Goal: Task Accomplishment & Management: Manage account settings

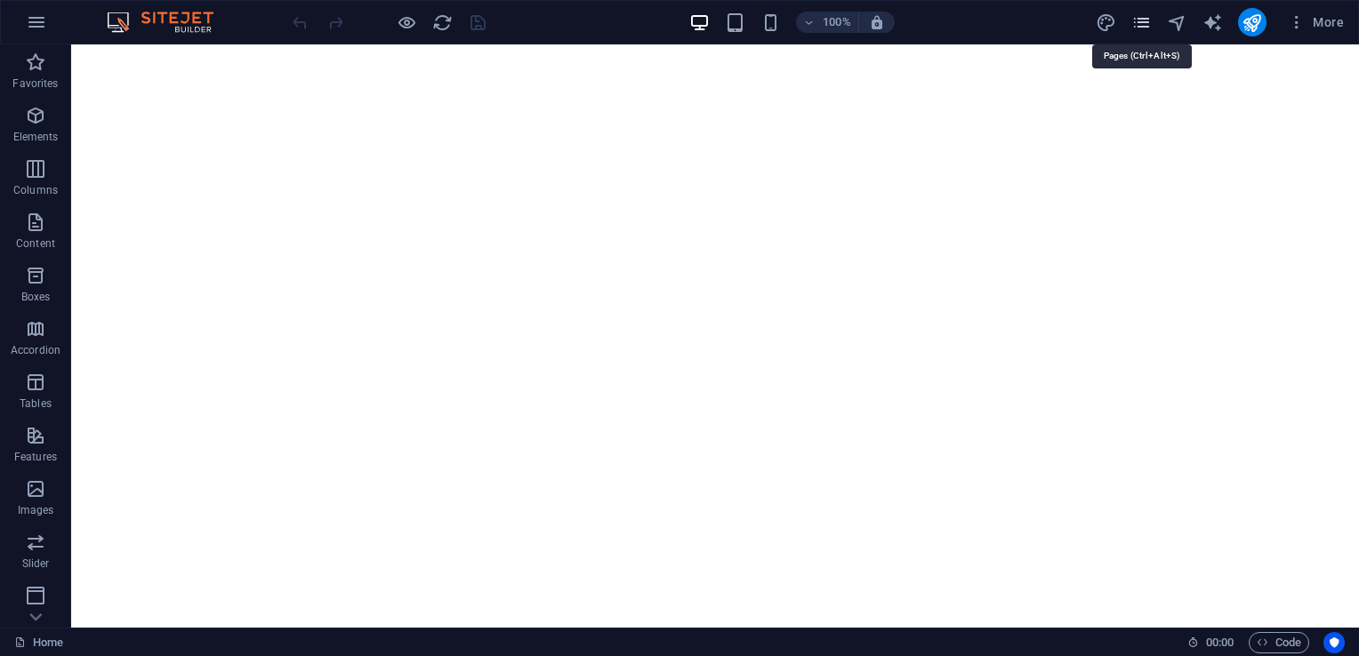
click at [1138, 20] on icon "pages" at bounding box center [1141, 22] width 20 height 20
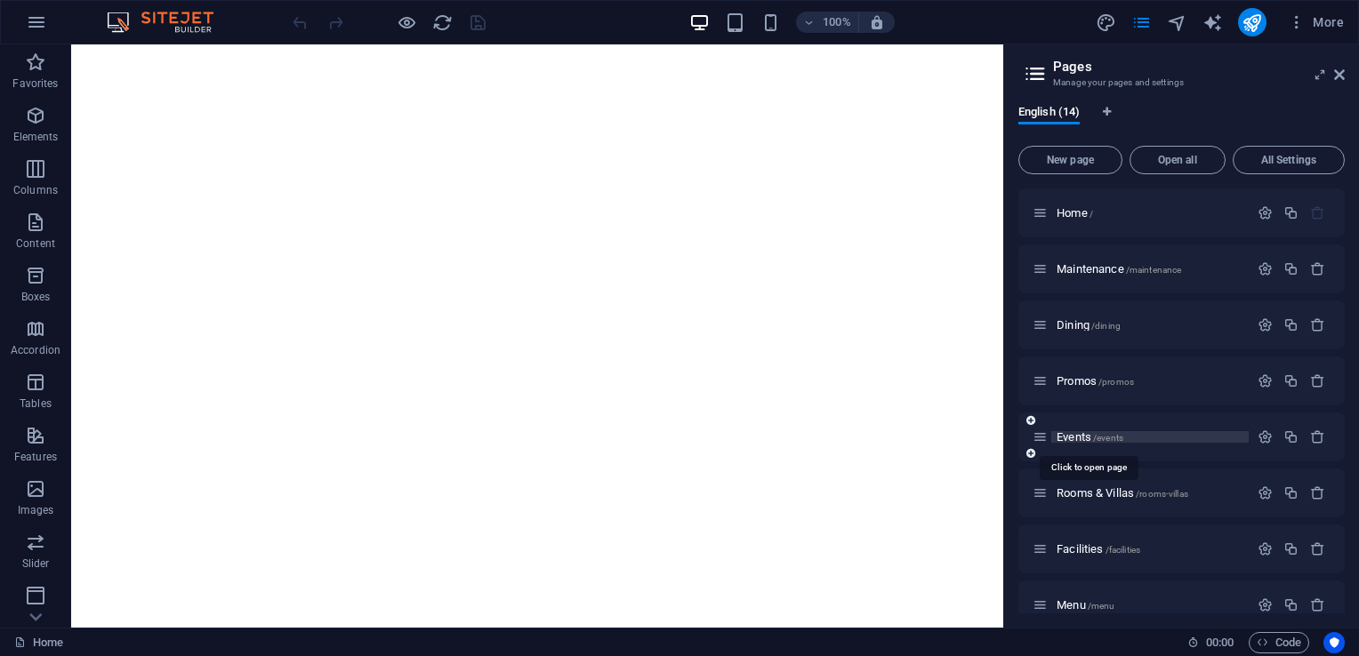
click at [1065, 434] on span "Events /events" at bounding box center [1089, 436] width 67 height 13
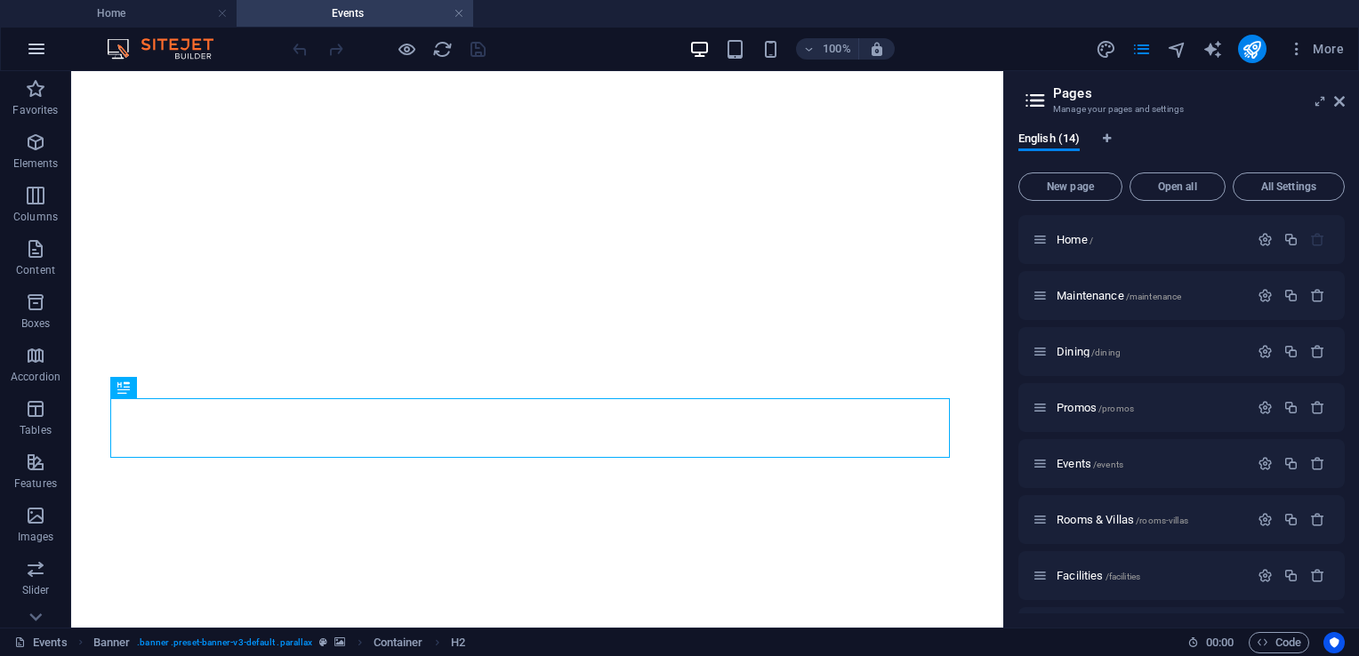
click at [36, 55] on icon "button" at bounding box center [36, 48] width 21 height 21
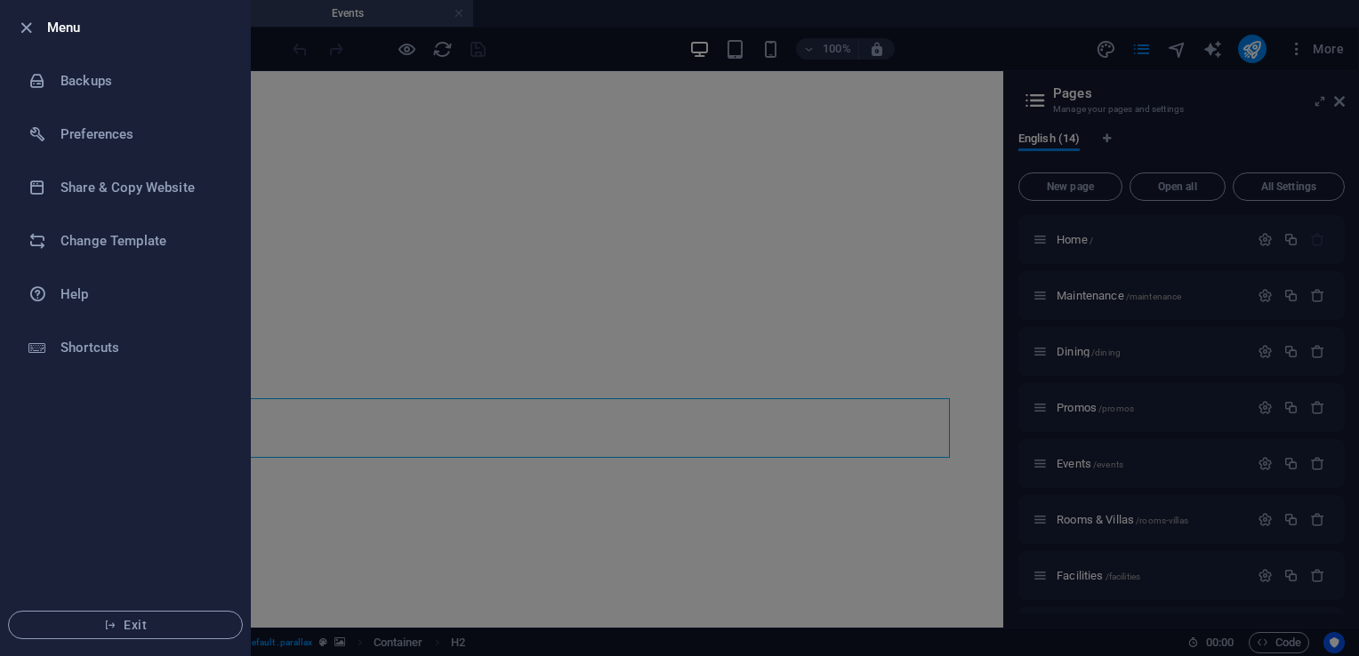
click at [424, 248] on div at bounding box center [679, 328] width 1359 height 656
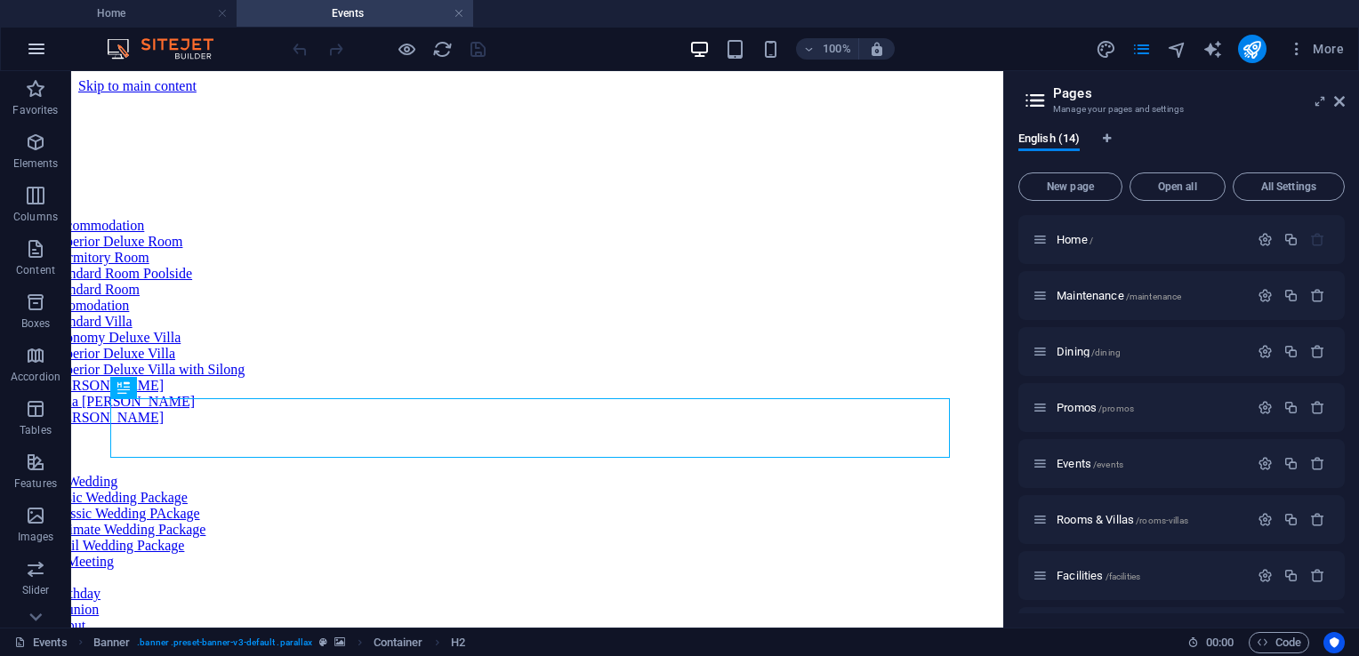
click at [39, 52] on icon "button" at bounding box center [36, 48] width 21 height 21
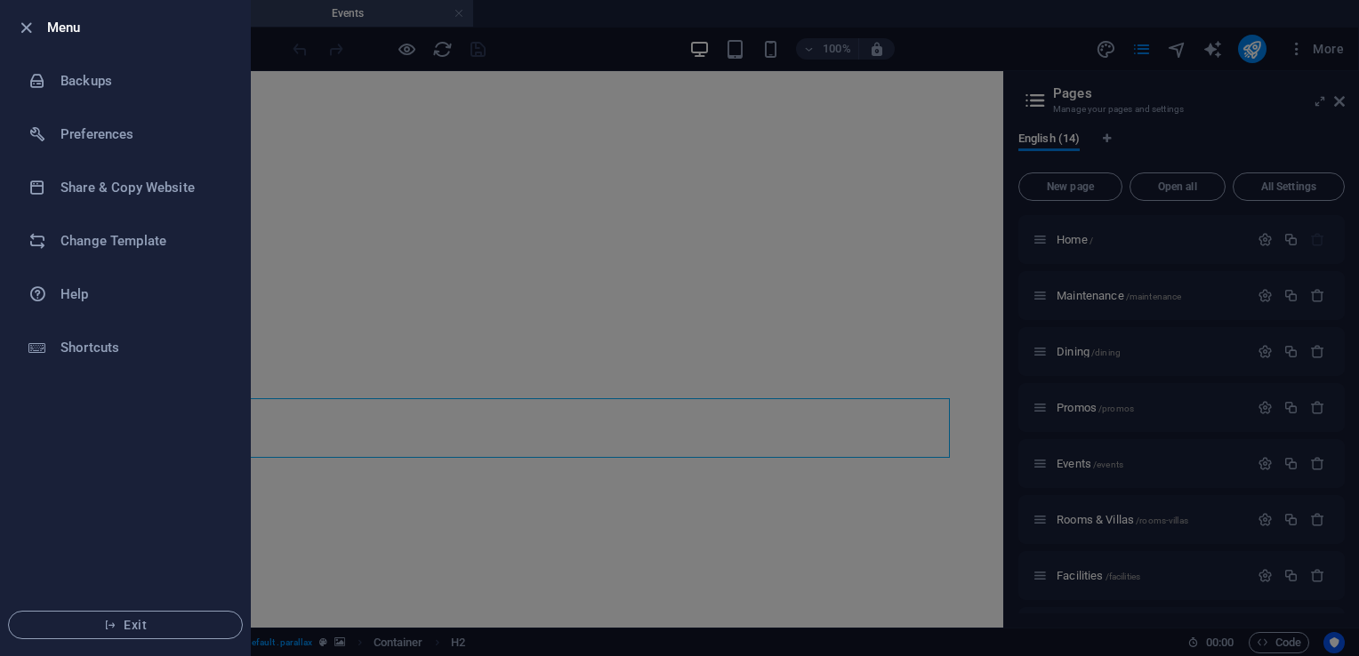
click at [437, 234] on div at bounding box center [679, 328] width 1359 height 656
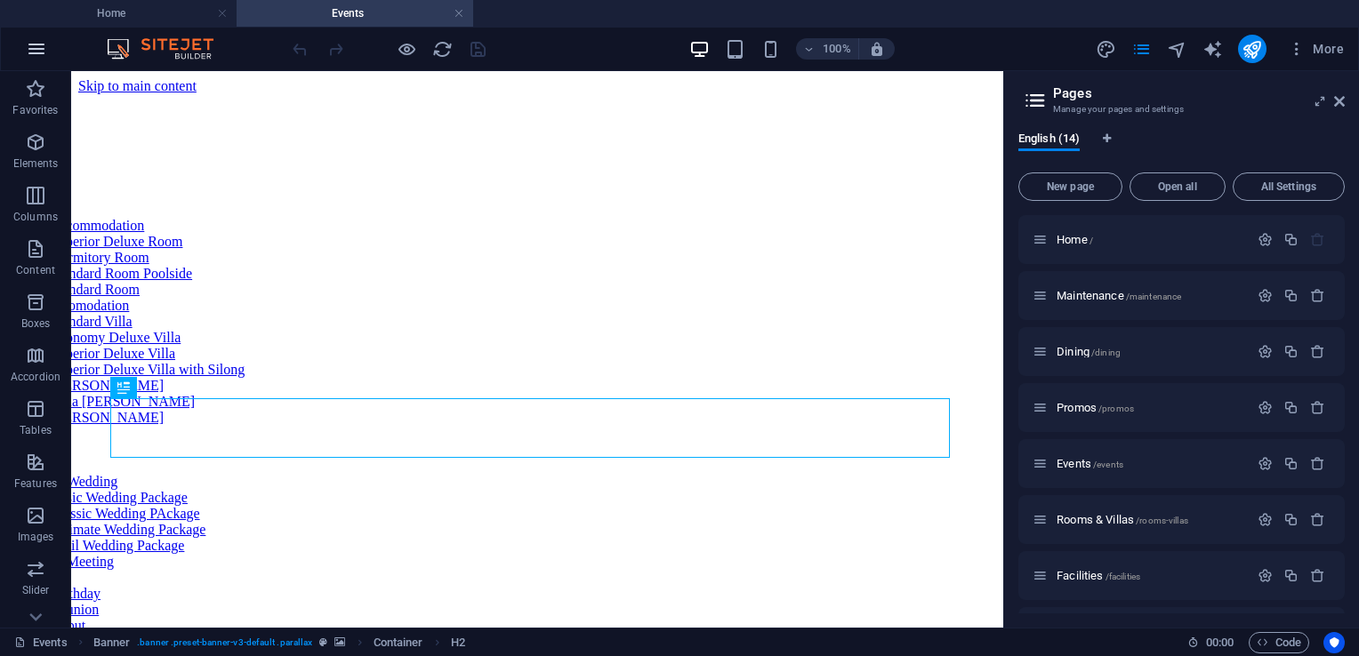
click at [42, 45] on icon "button" at bounding box center [36, 48] width 21 height 21
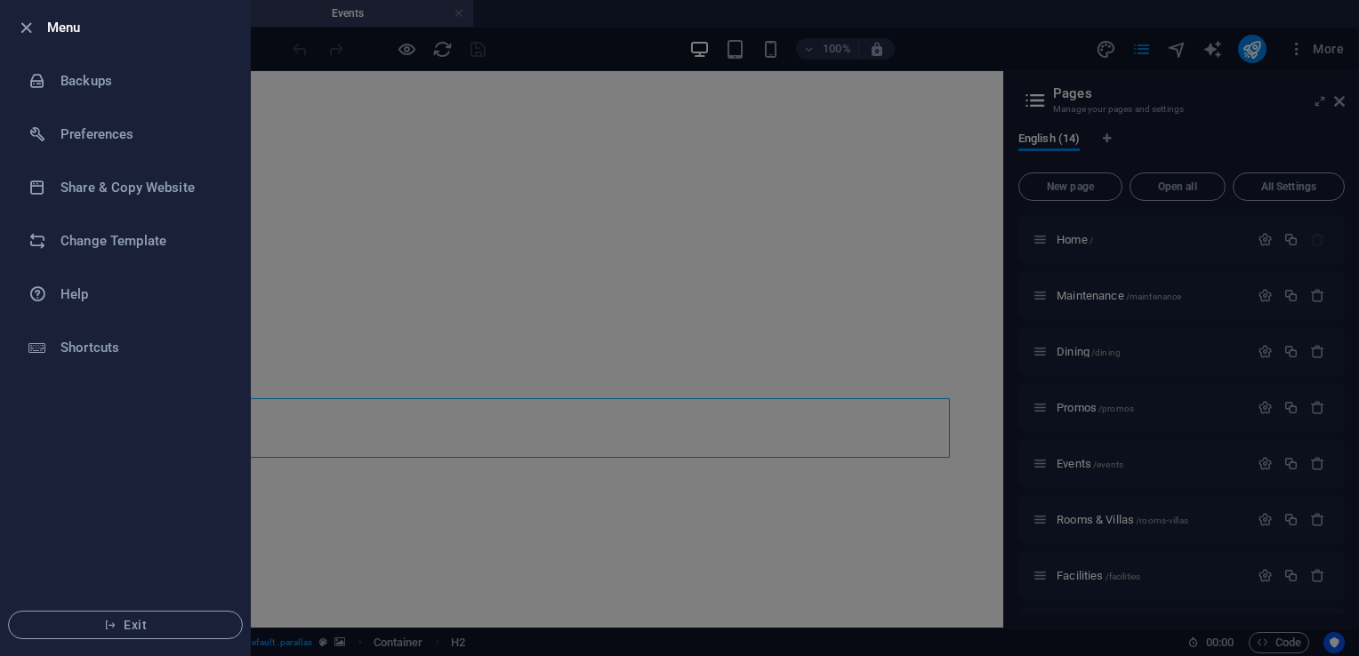
click at [495, 216] on div at bounding box center [679, 328] width 1359 height 656
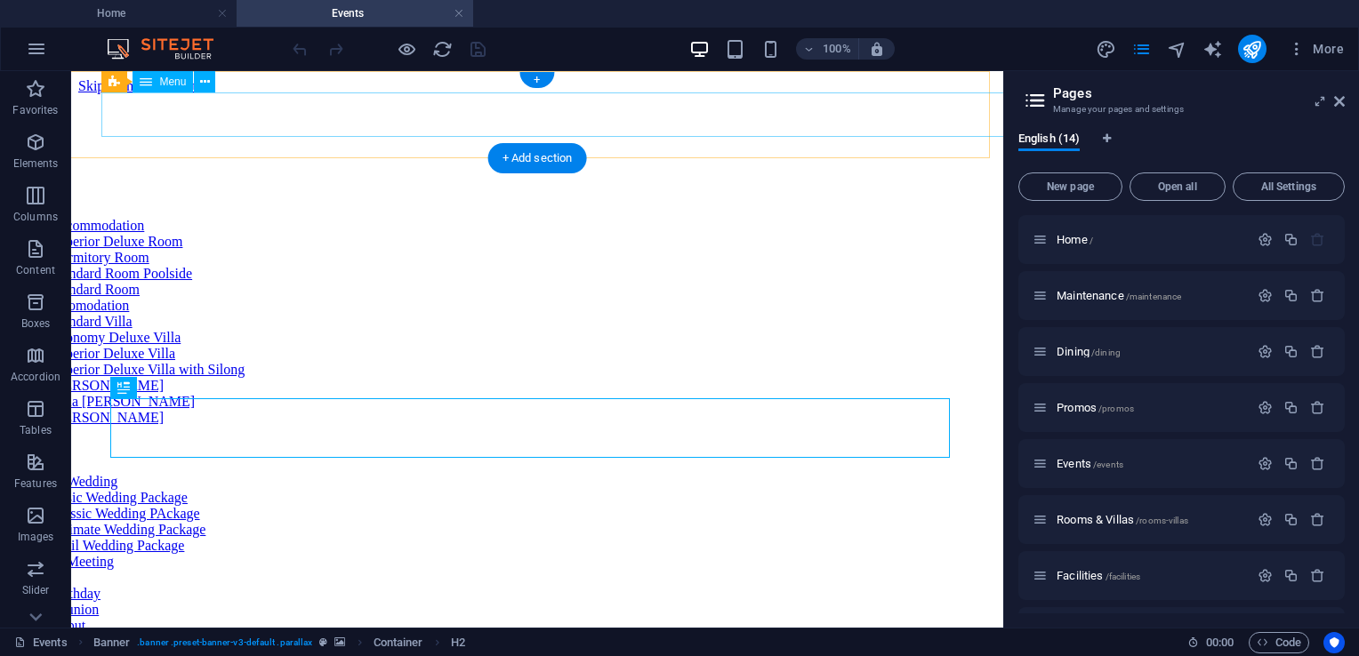
click at [461, 170] on nav "Home Overview Rooms Hotel Accommodation Superior Deluxe Room Dormitory Room Sta…" at bounding box center [470, 442] width 1053 height 544
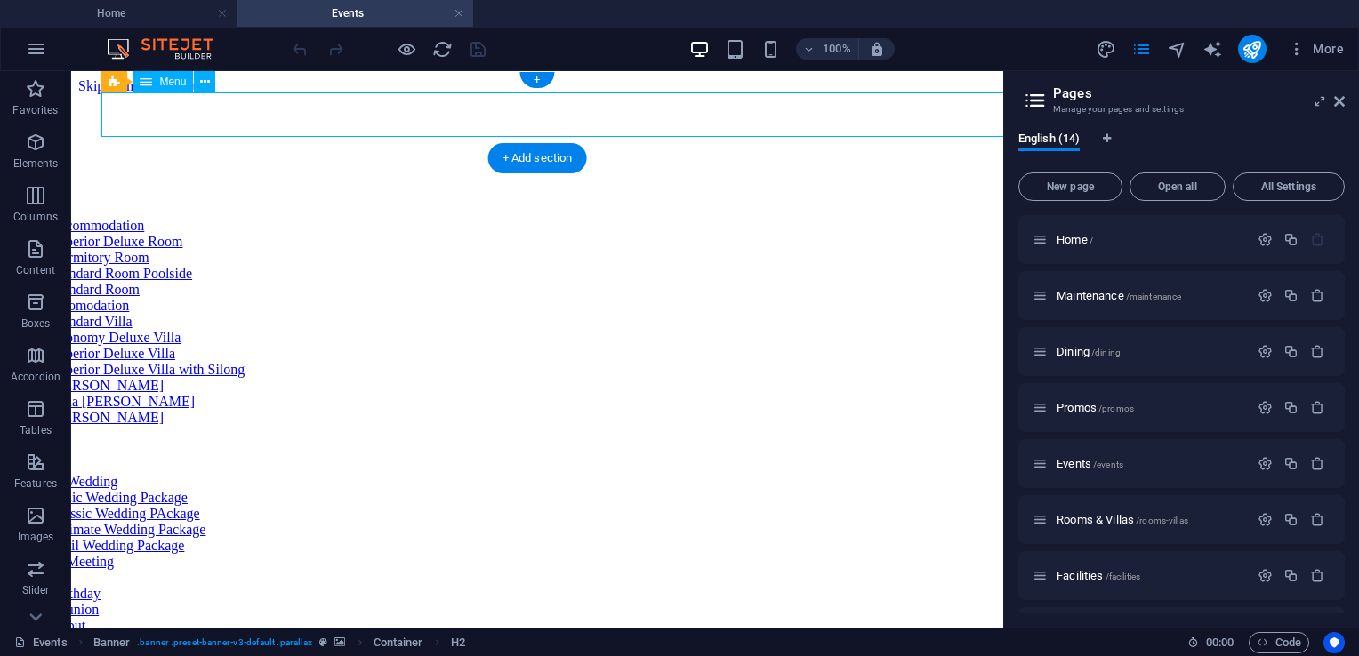
click at [461, 170] on nav "Home Overview Rooms Hotel Accommodation Superior Deluxe Room Dormitory Room Sta…" at bounding box center [470, 442] width 1053 height 544
select select
select select "10"
select select
select select "5"
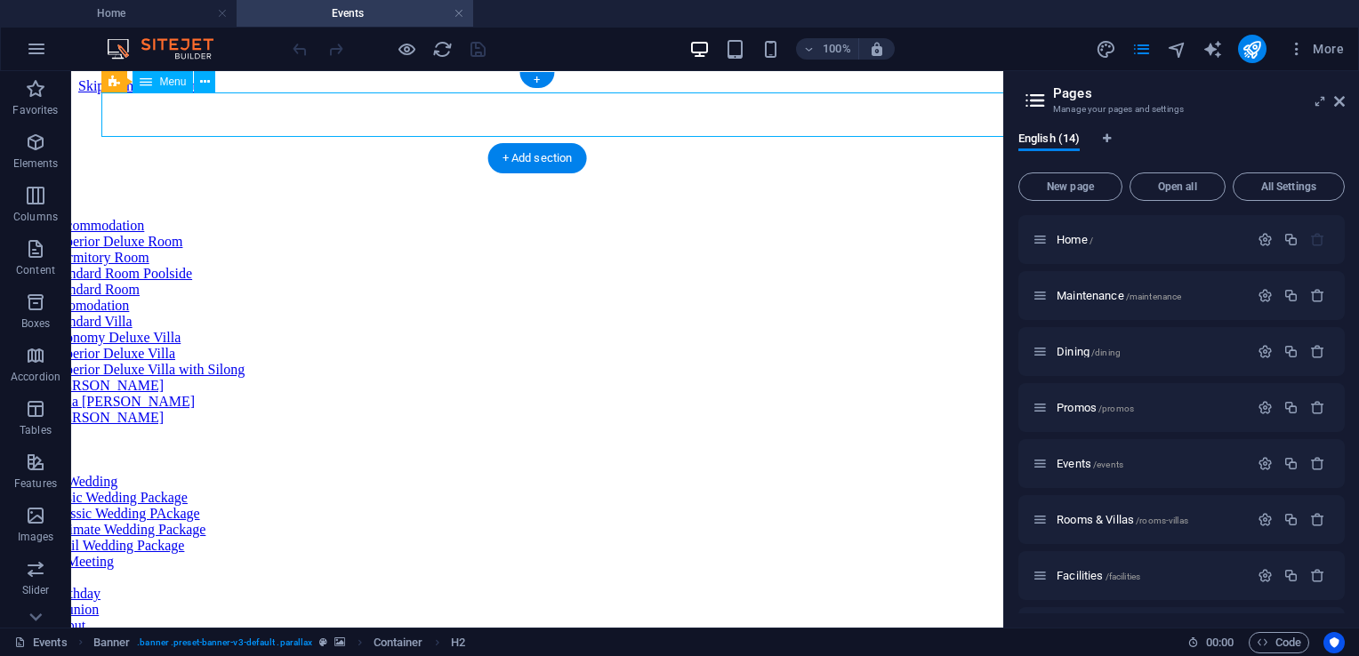
select select
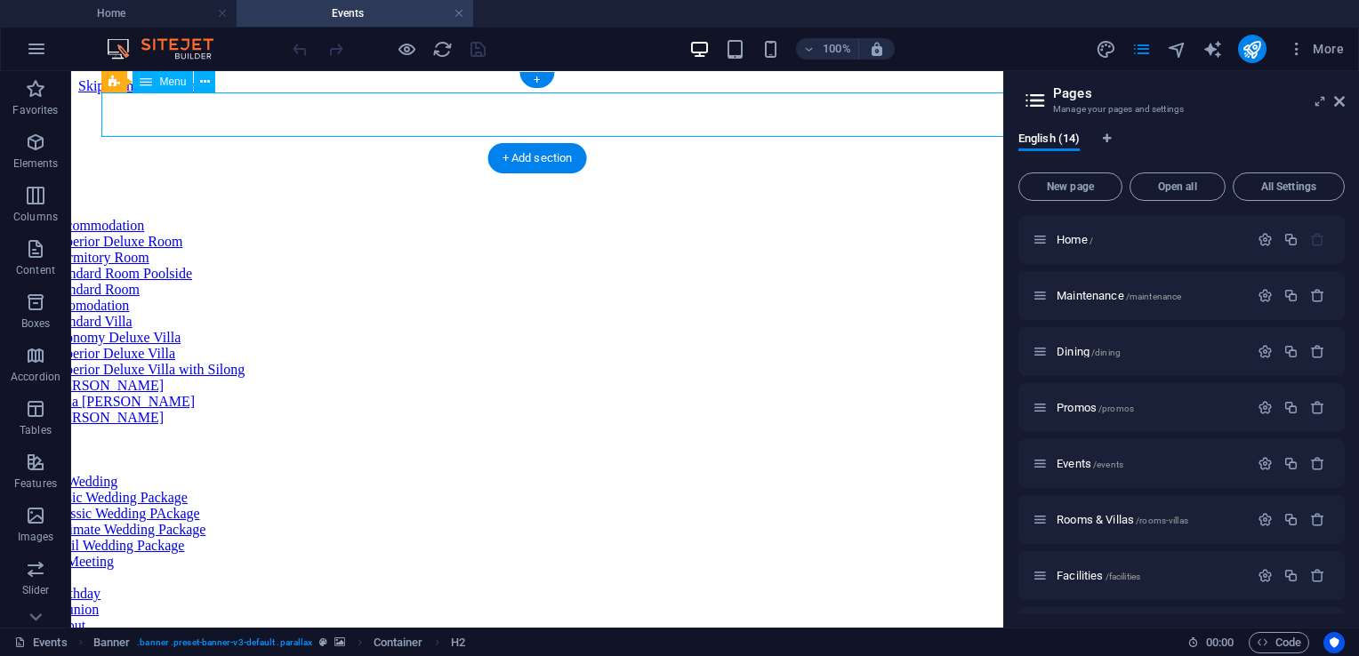
select select
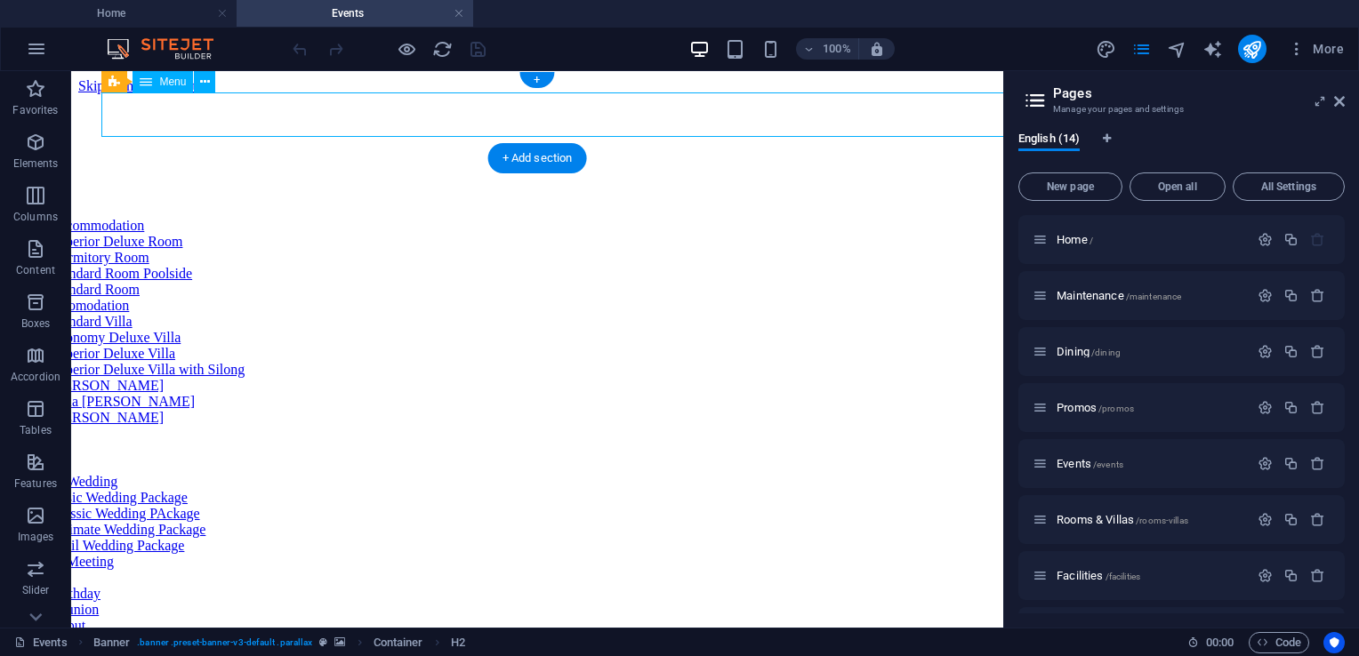
select select
select select "2"
select select
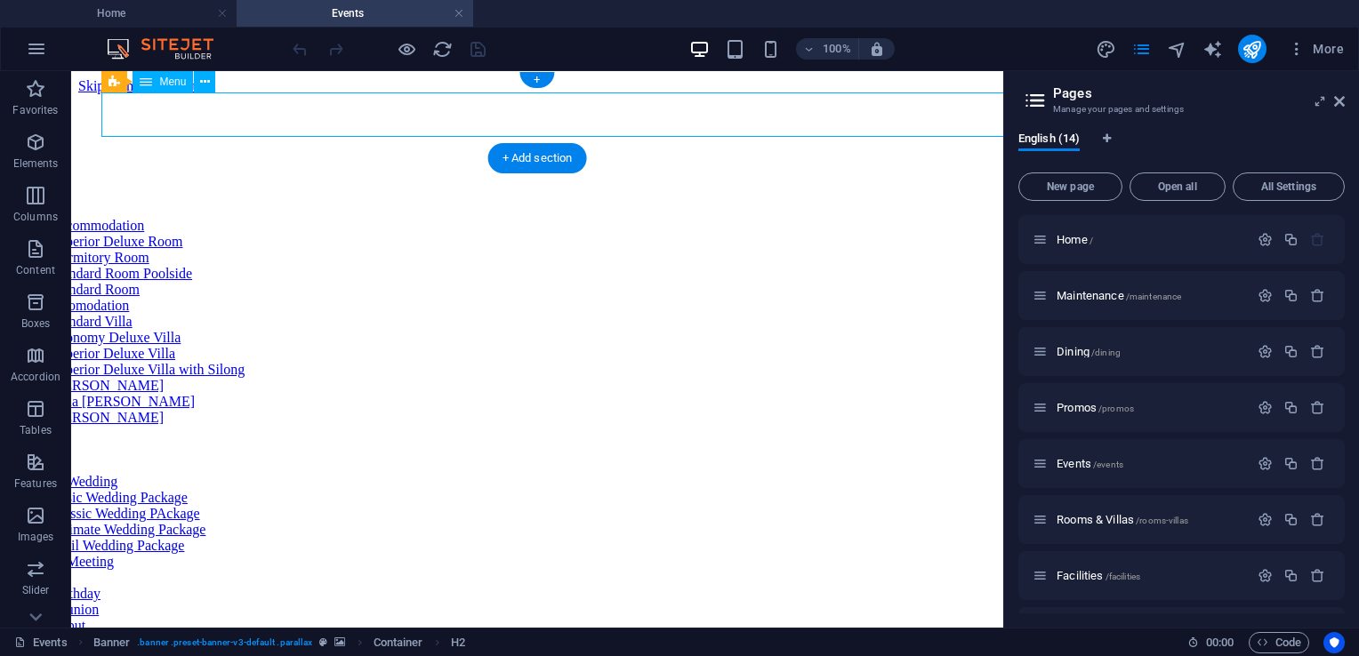
select select "6"
select select
select select "4"
select select
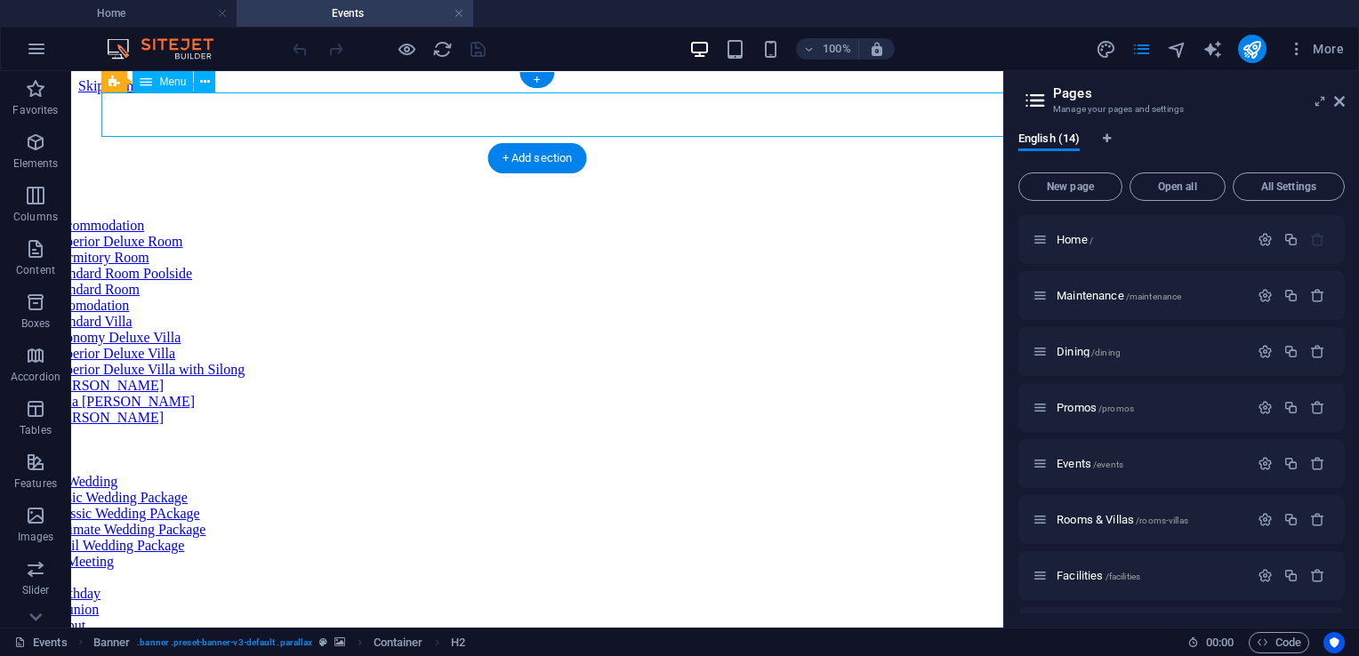
select select
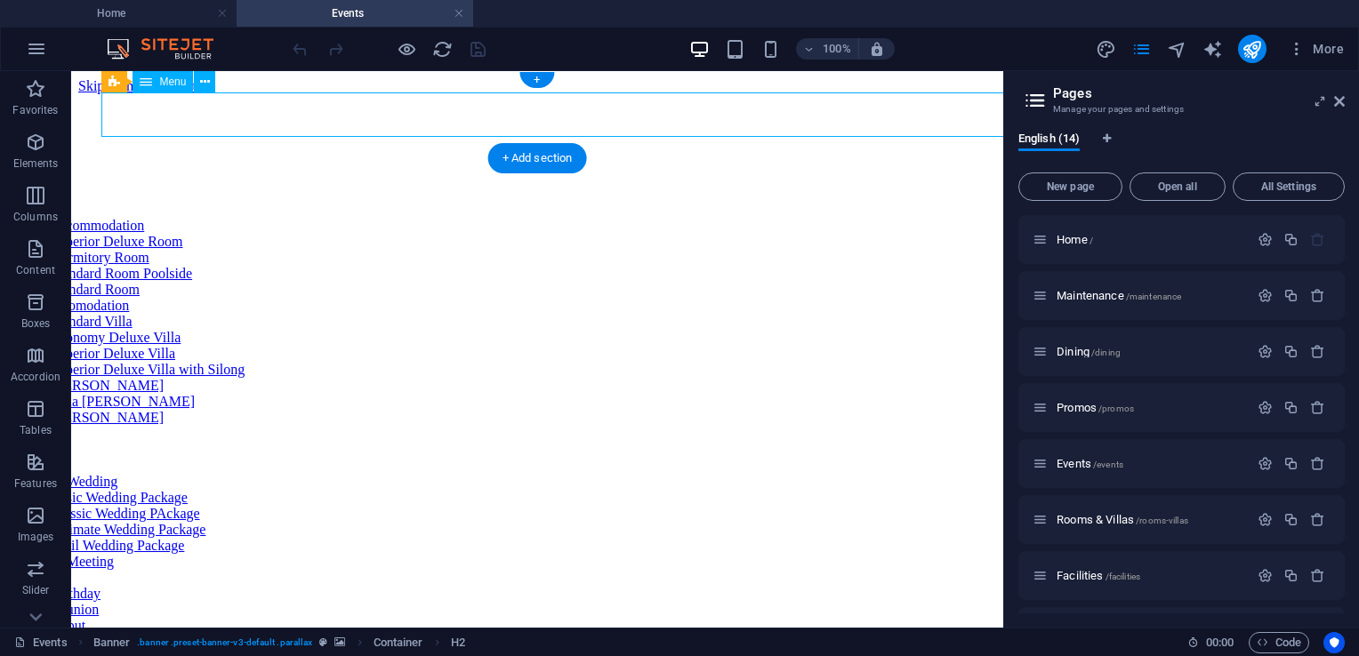
select select
select select "3"
select select
select select "8"
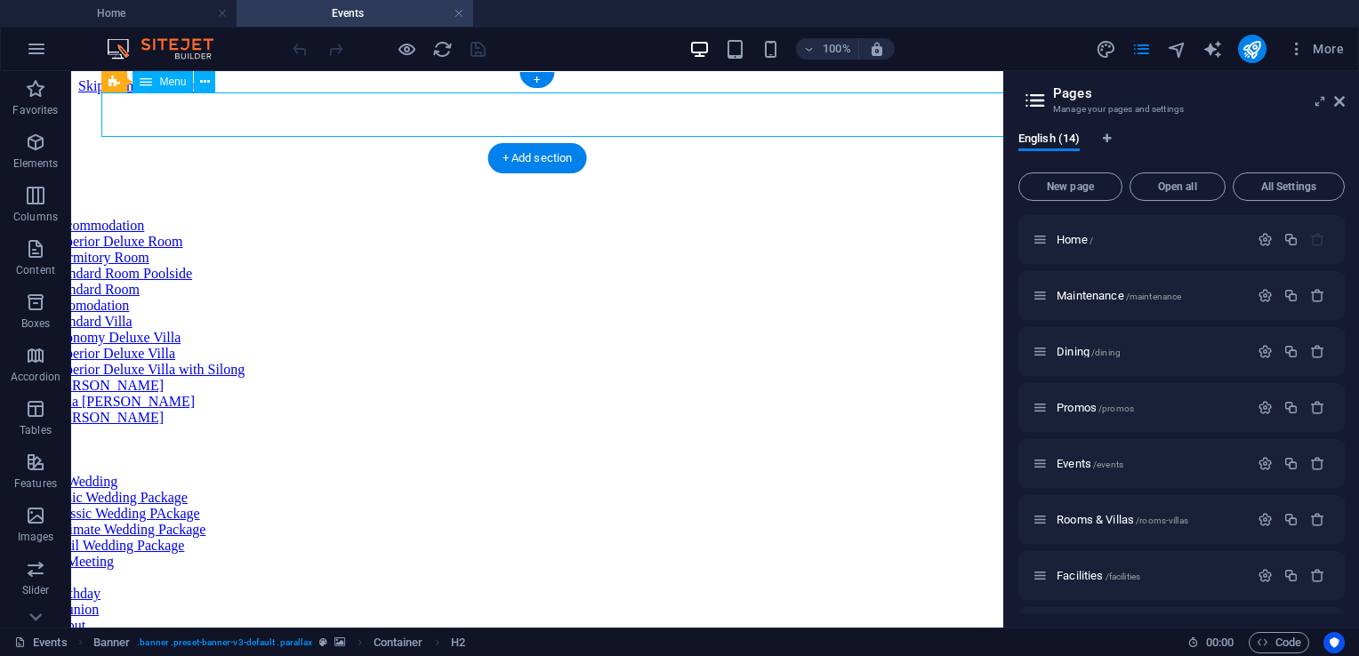
select select
select select "9"
select select
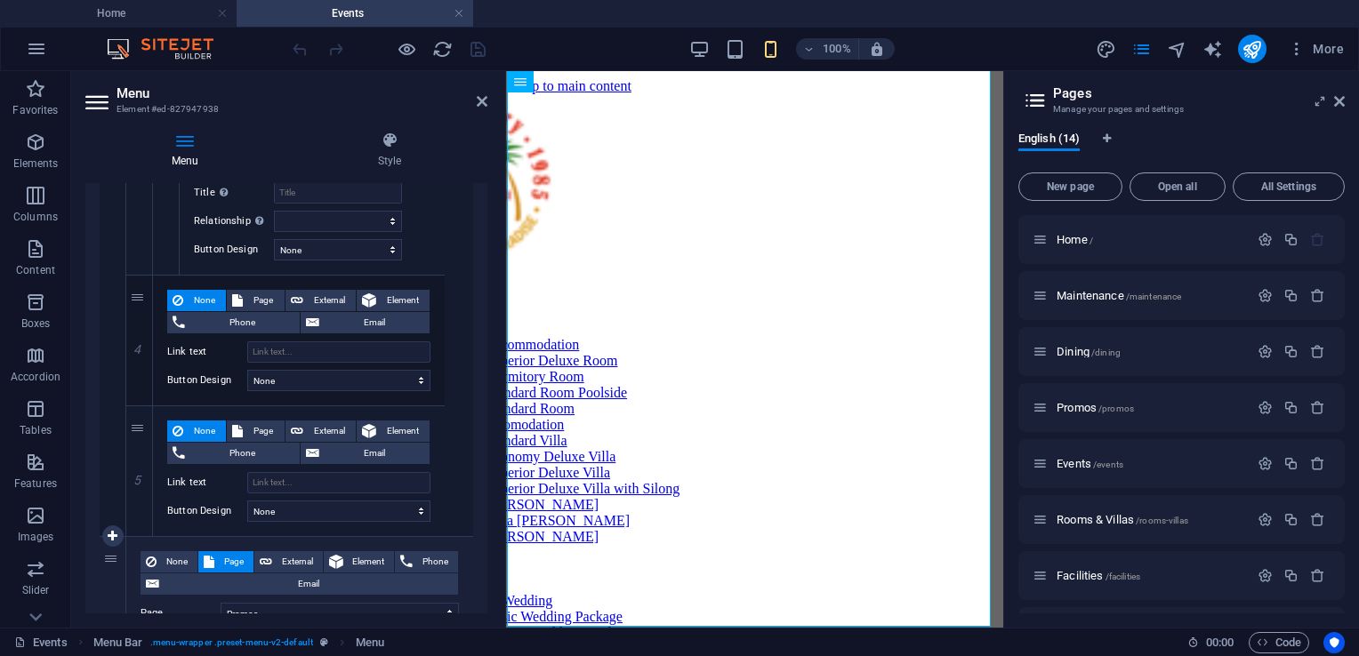
scroll to position [7155, 0]
click at [142, 333] on icon at bounding box center [139, 339] width 10 height 12
select select
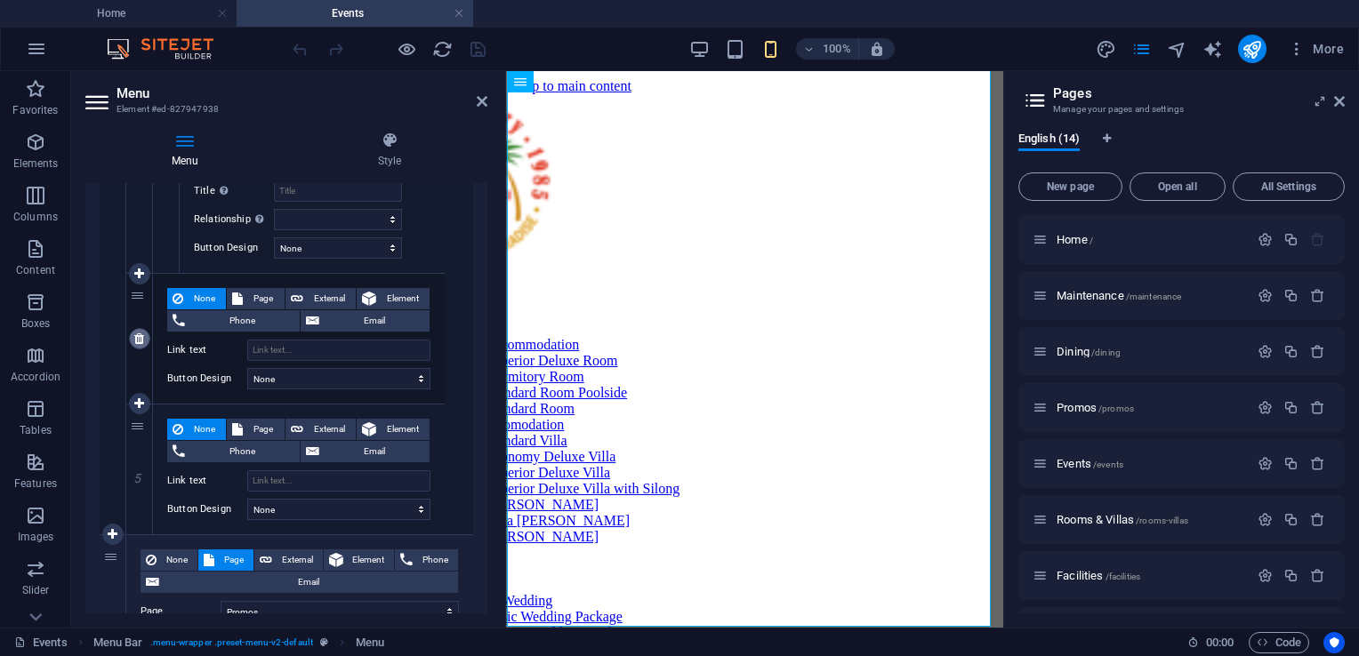
select select
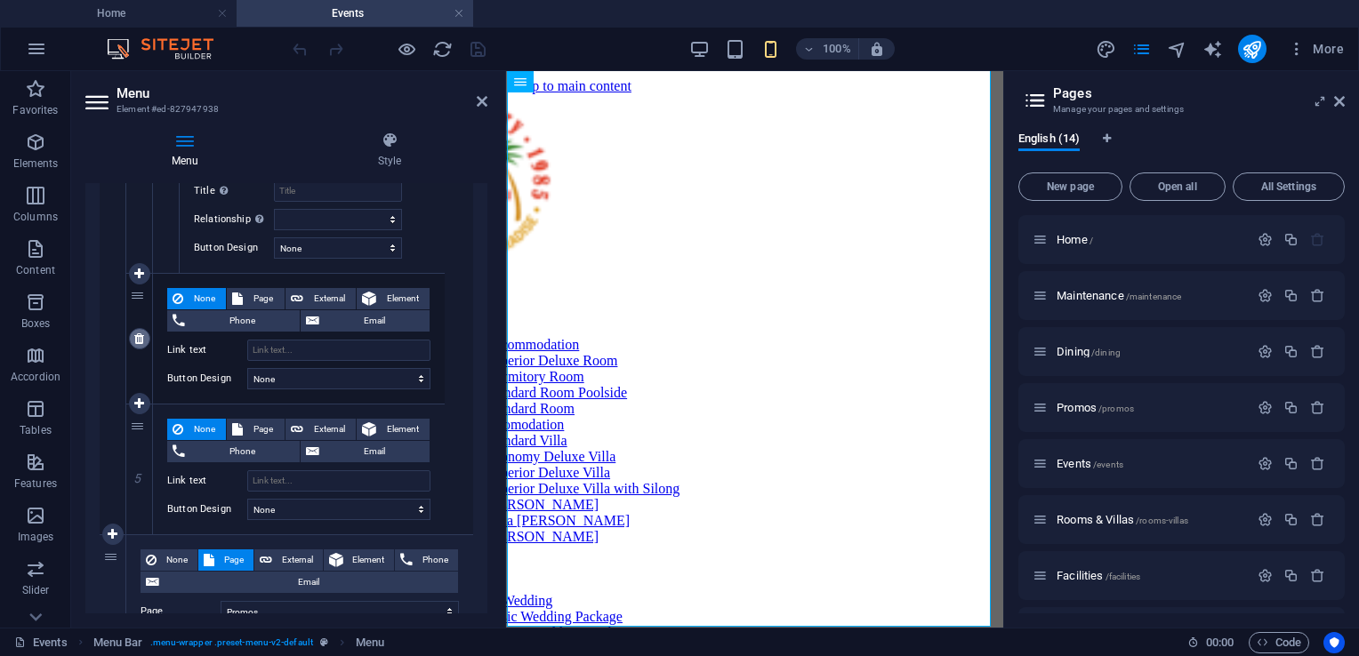
select select
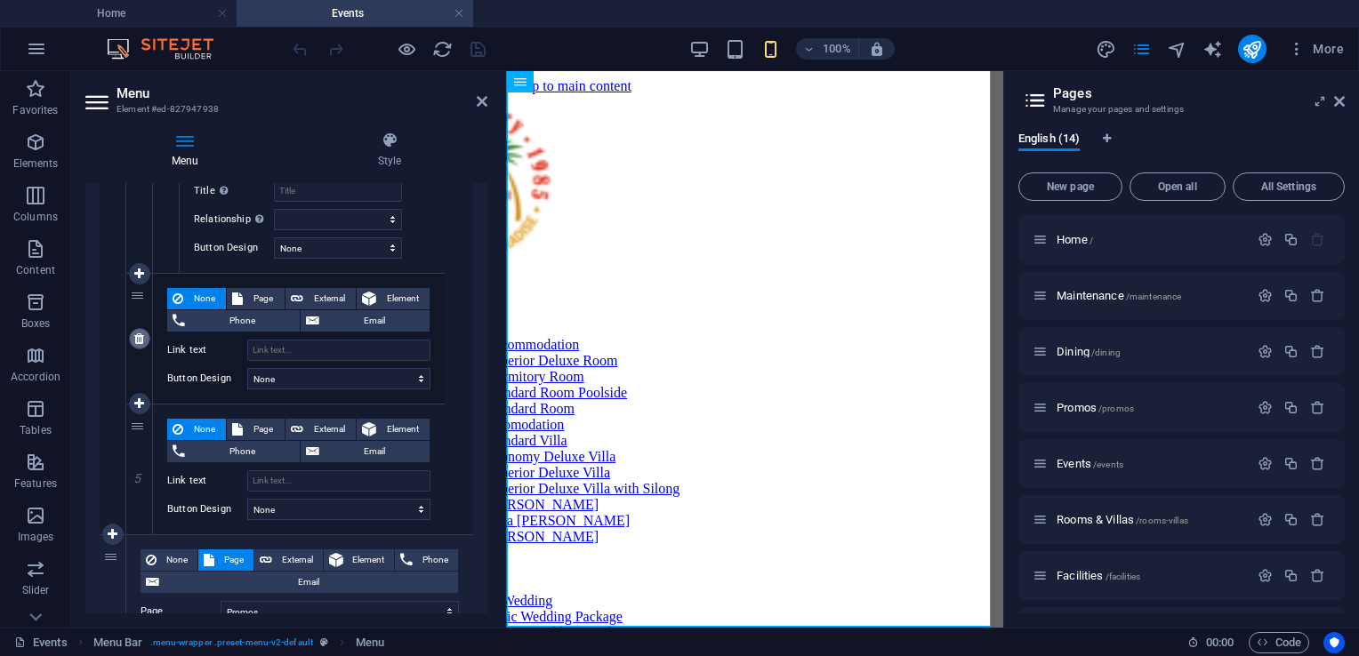
select select
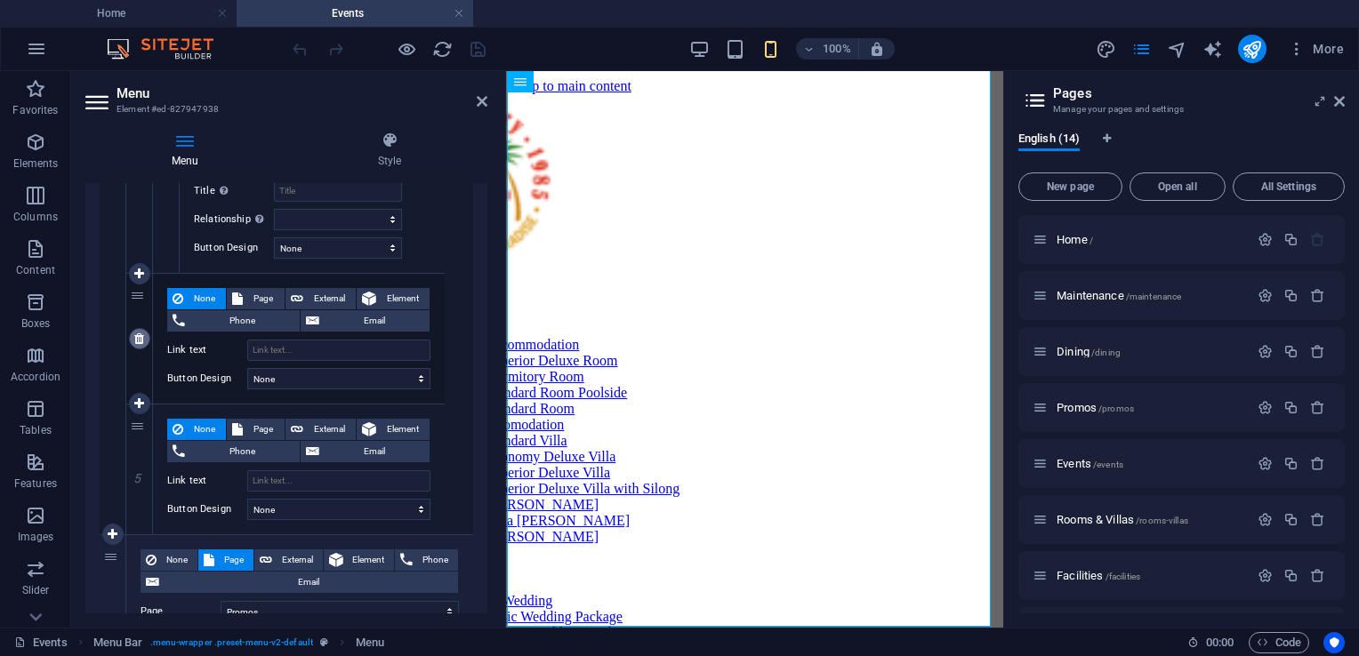
select select
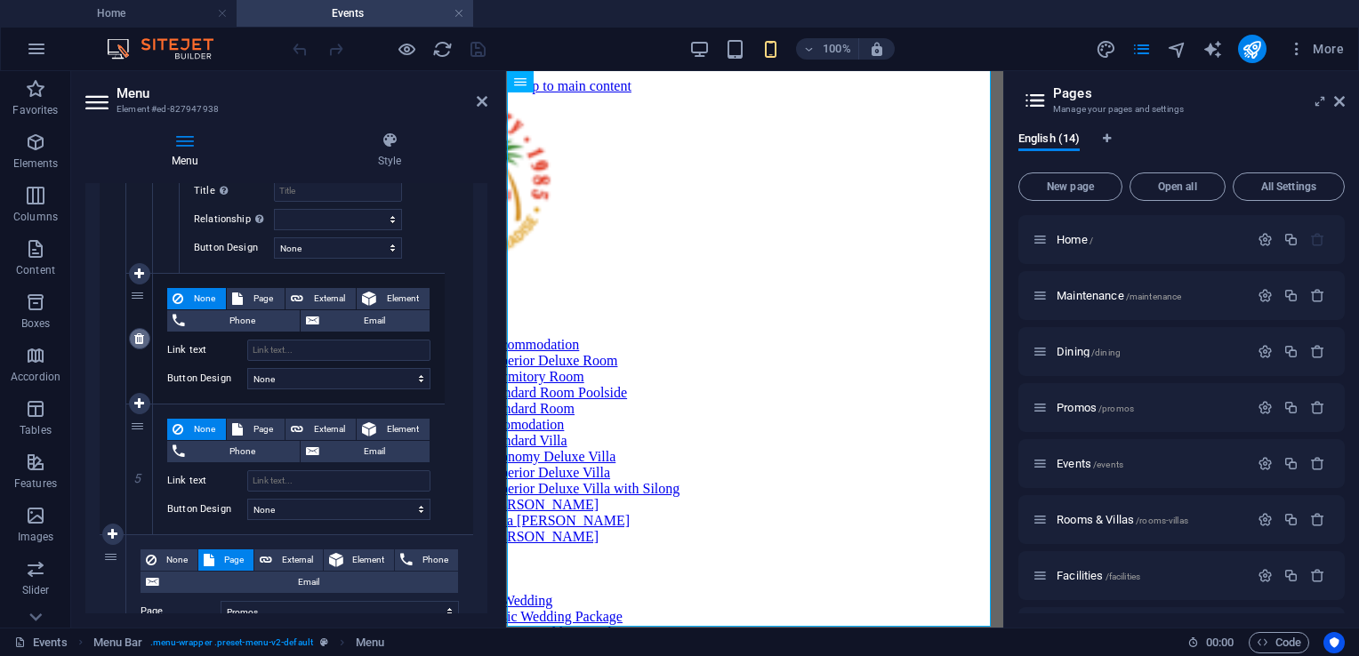
select select
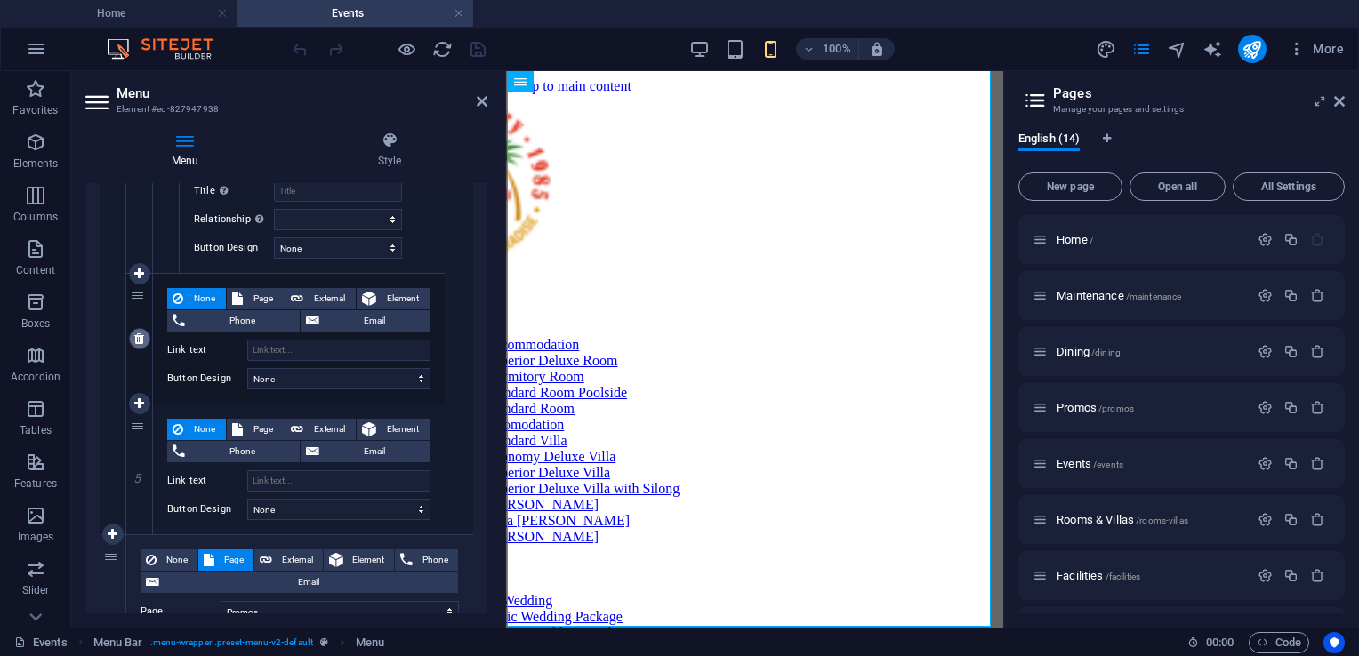
select select
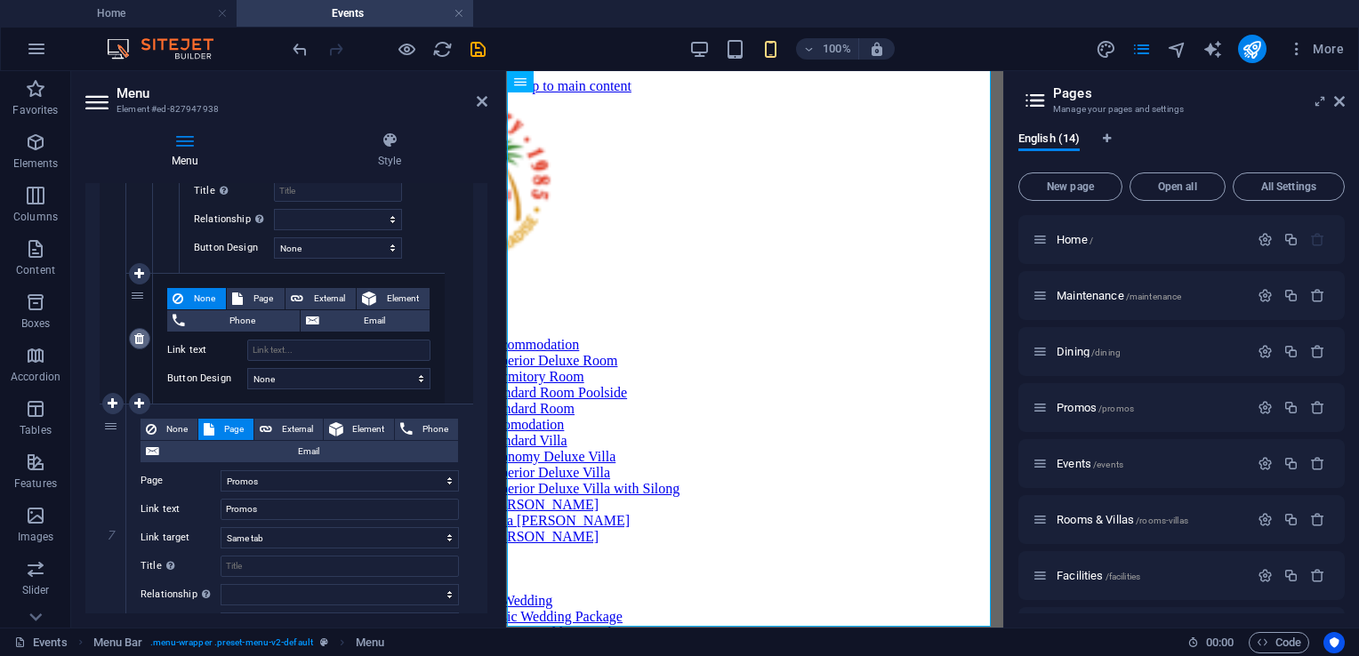
scroll to position [7025, 0]
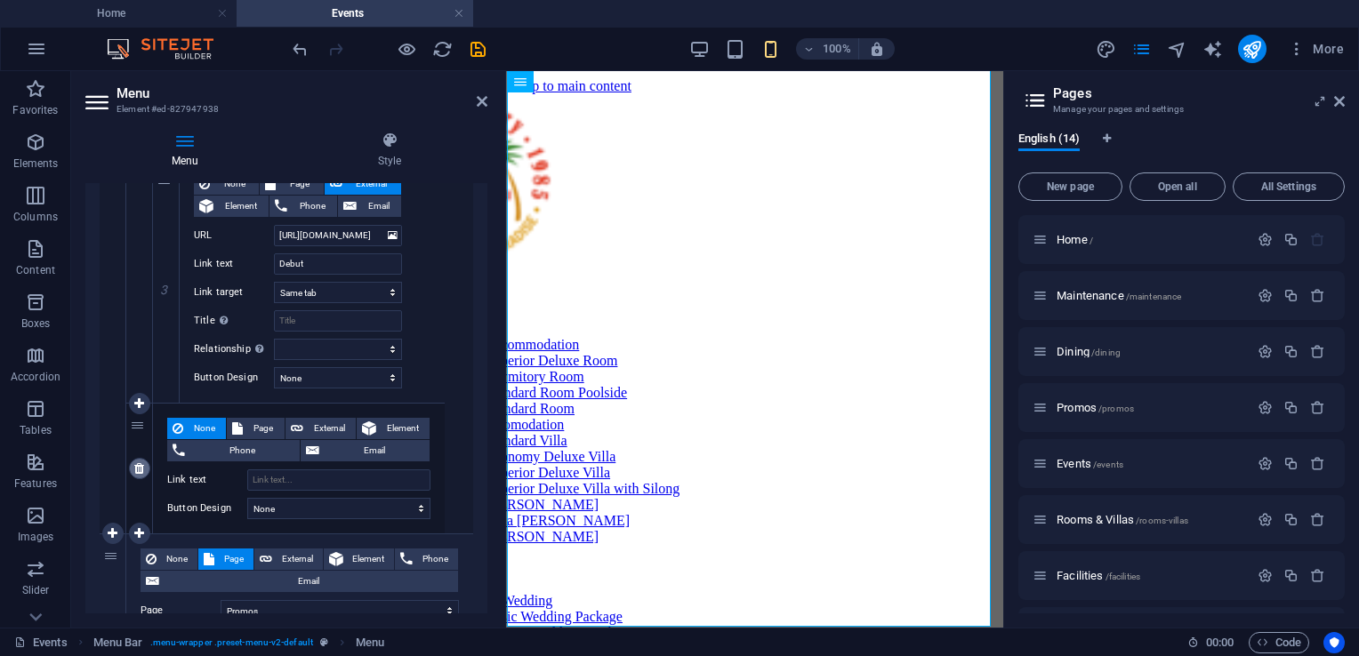
click at [136, 462] on icon at bounding box center [139, 468] width 10 height 12
select select
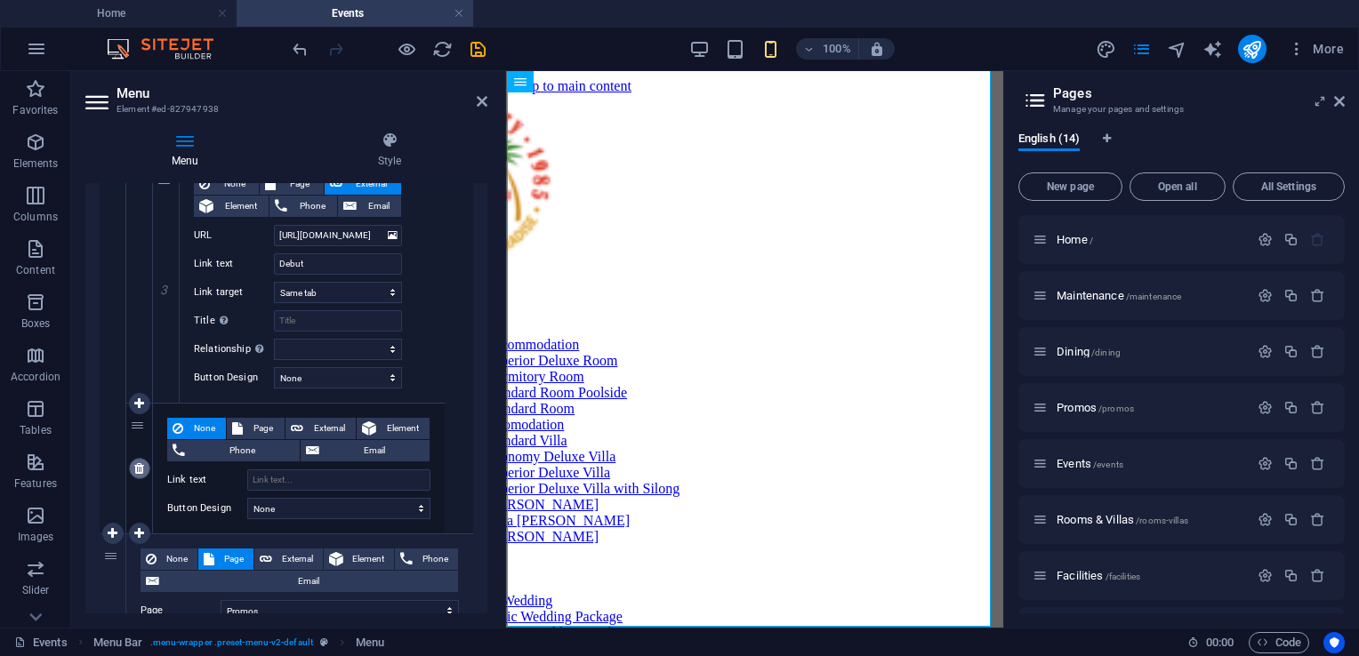
select select
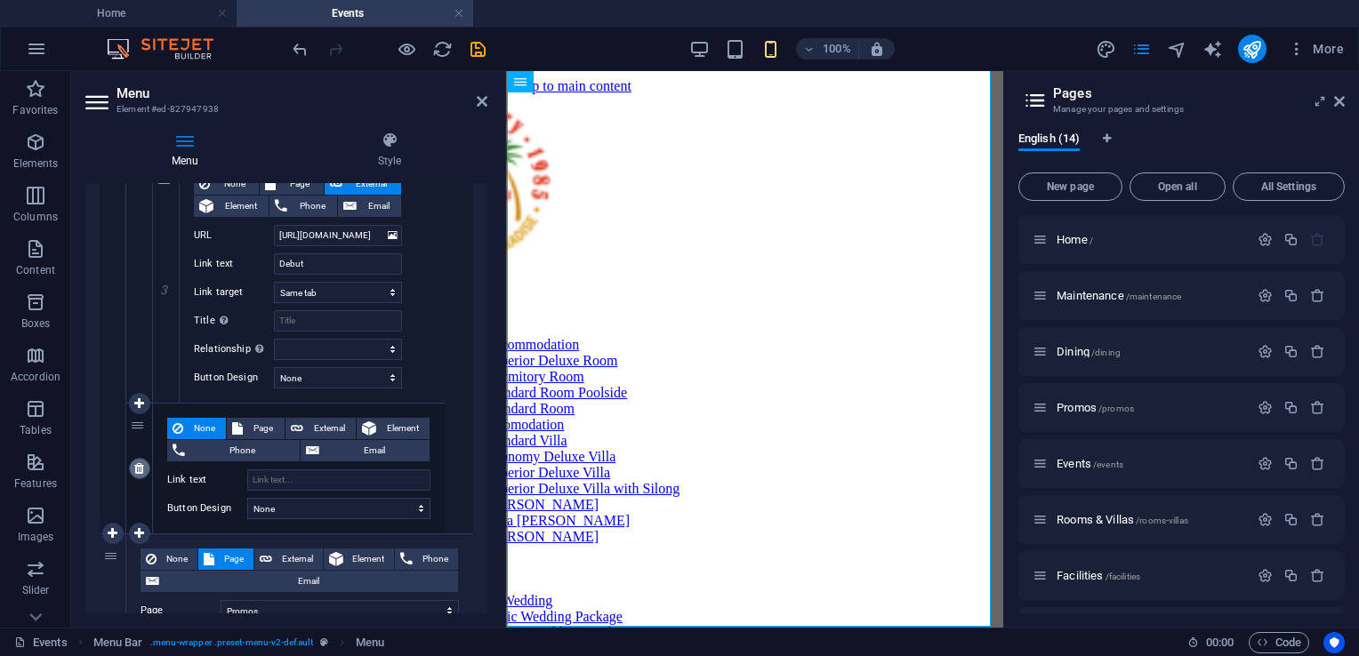
select select
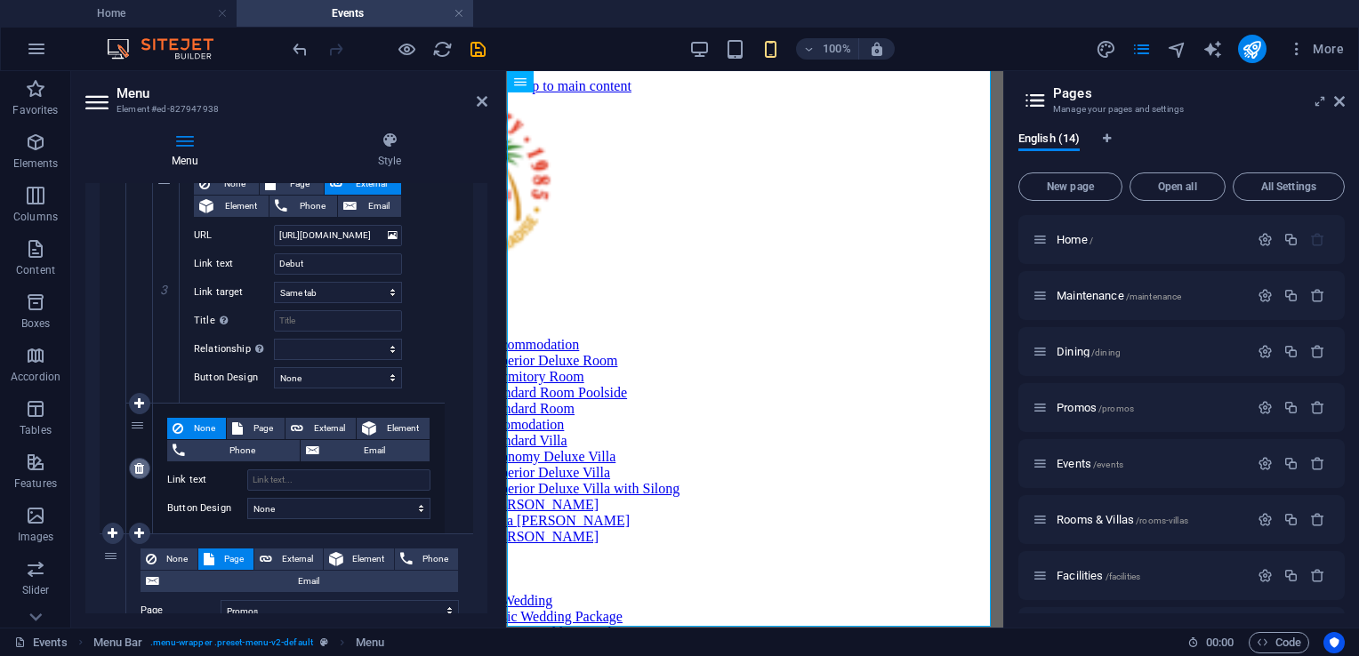
select select
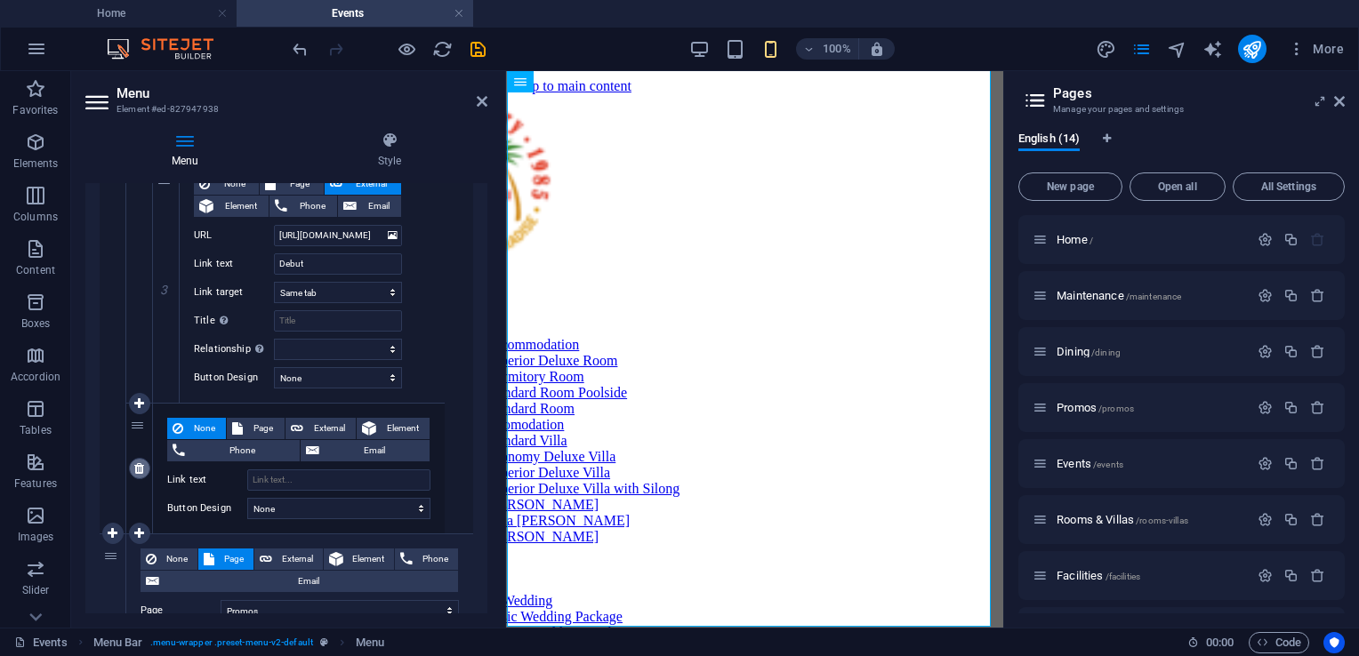
select select
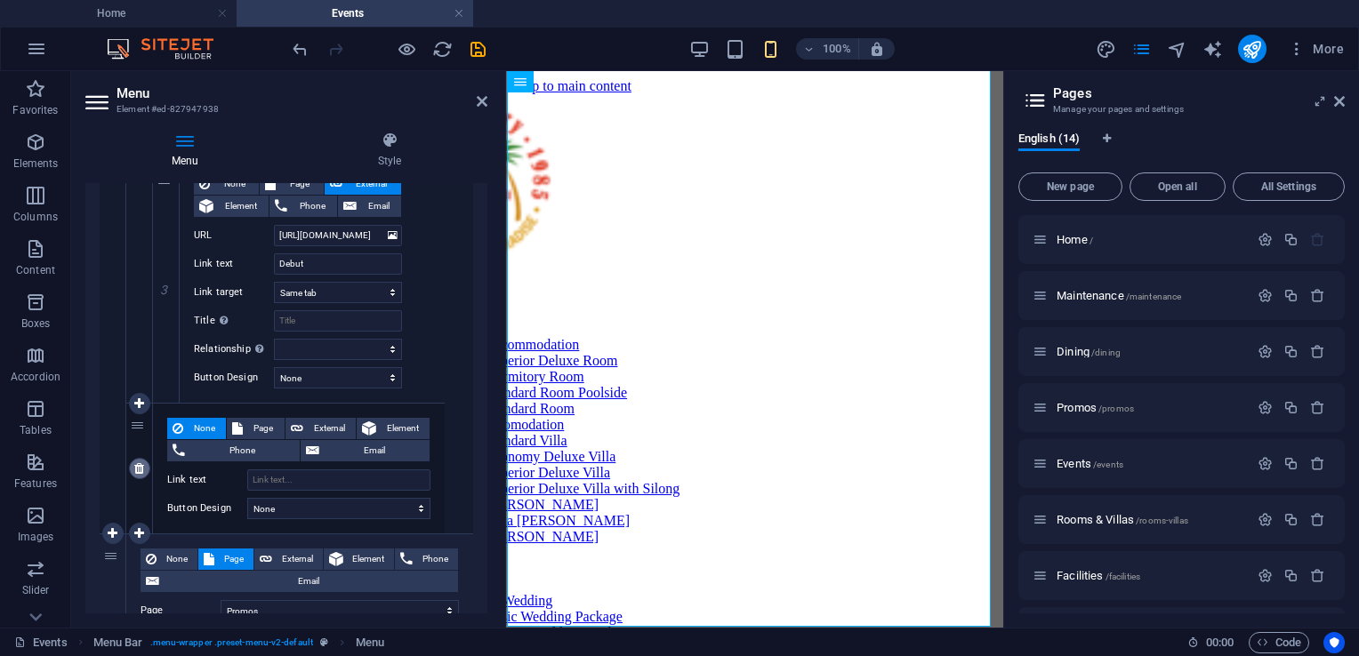
select select
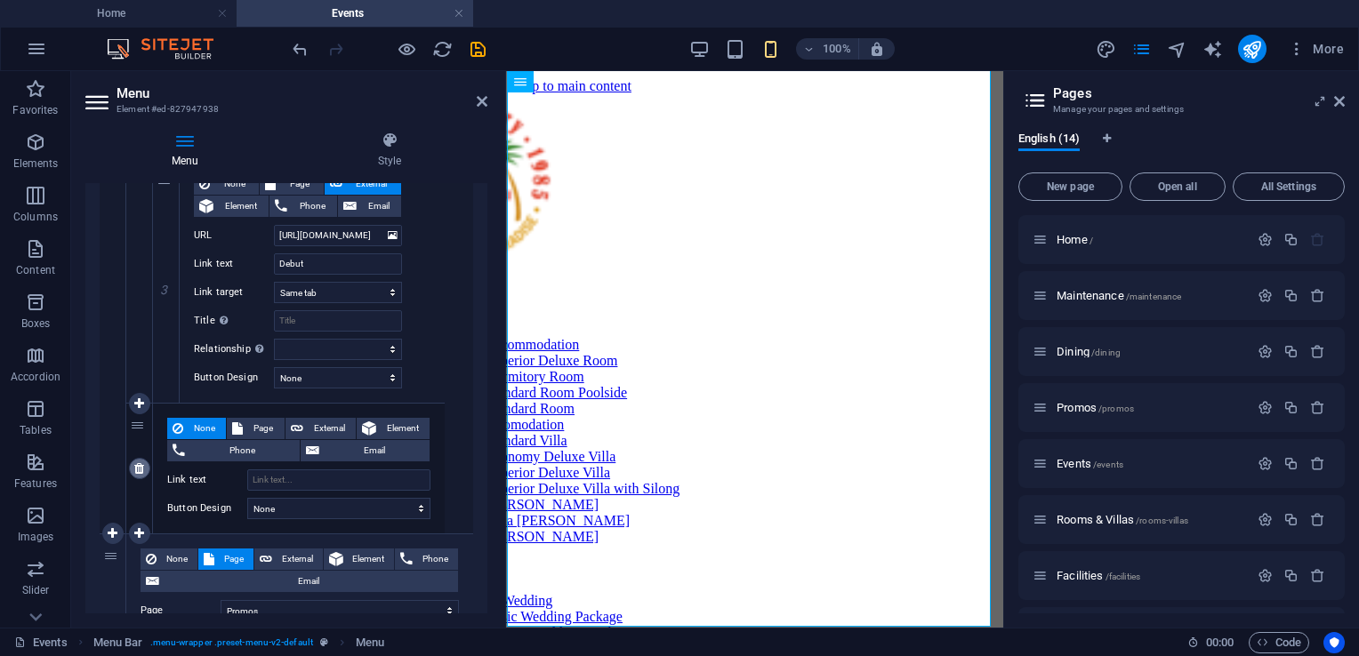
select select
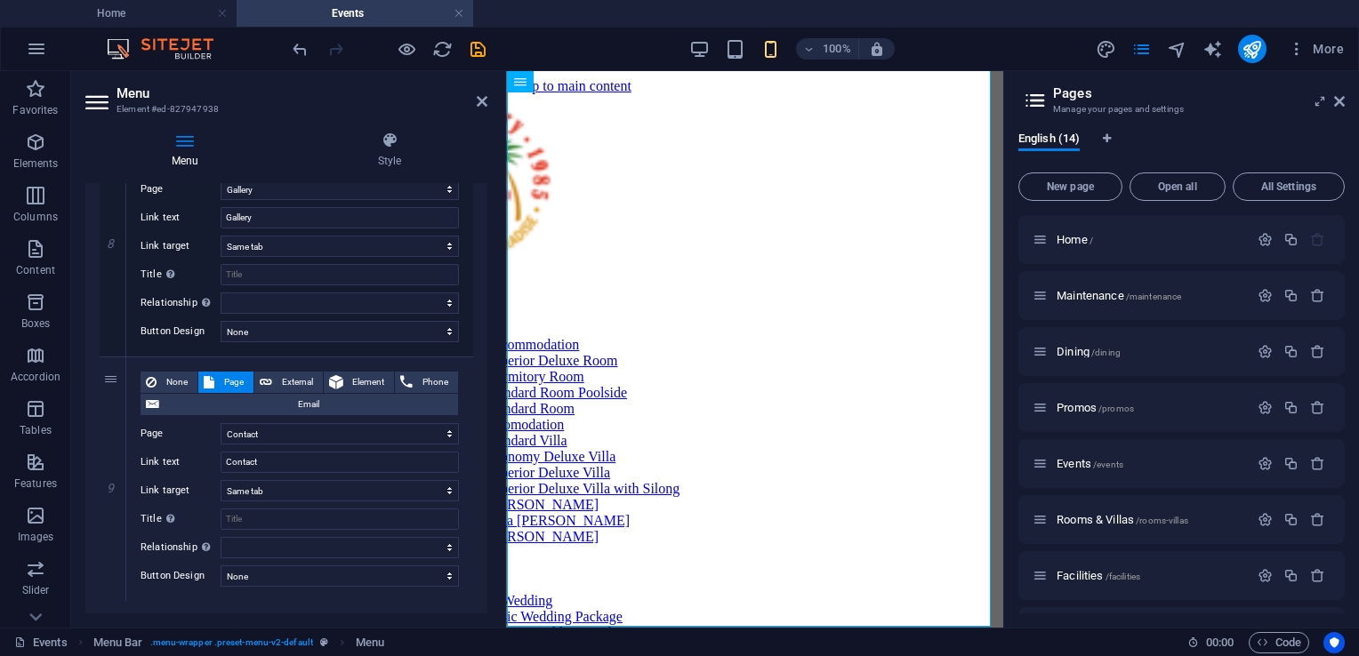
scroll to position [7591, 0]
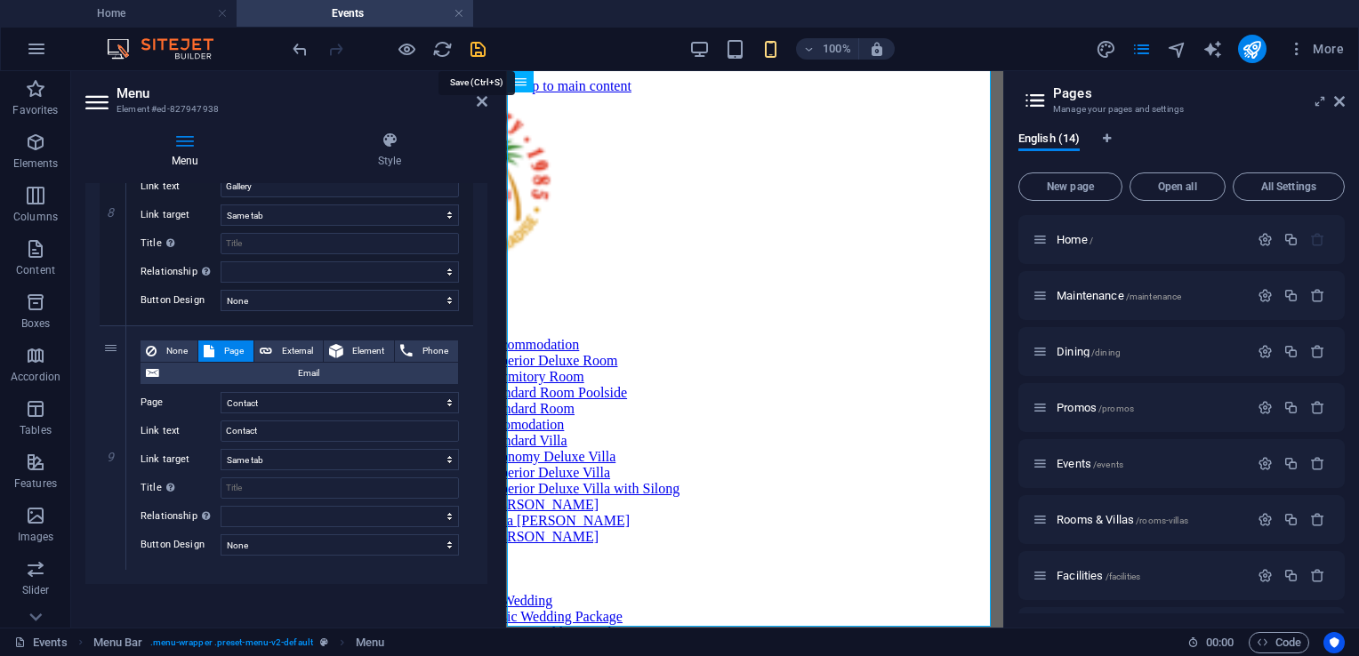
click at [480, 44] on icon "save" at bounding box center [478, 49] width 20 height 20
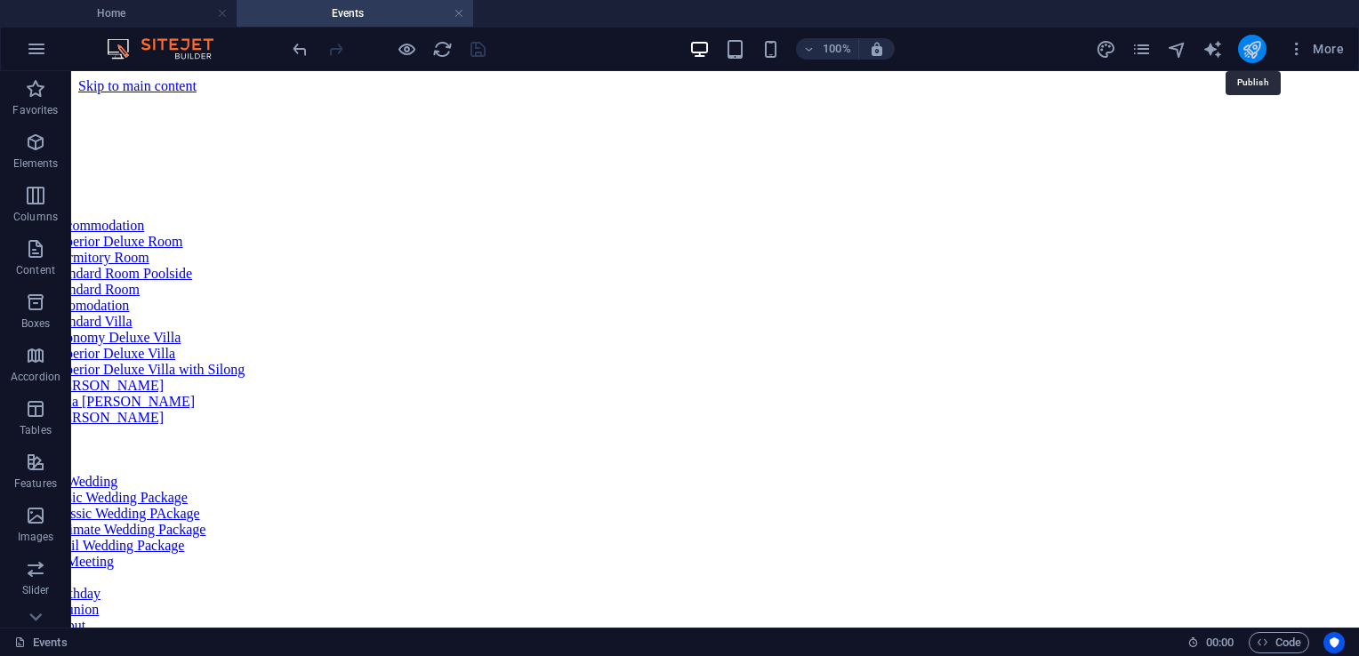
click at [1252, 56] on icon "publish" at bounding box center [1251, 49] width 20 height 20
